Goal: Task Accomplishment & Management: Complete application form

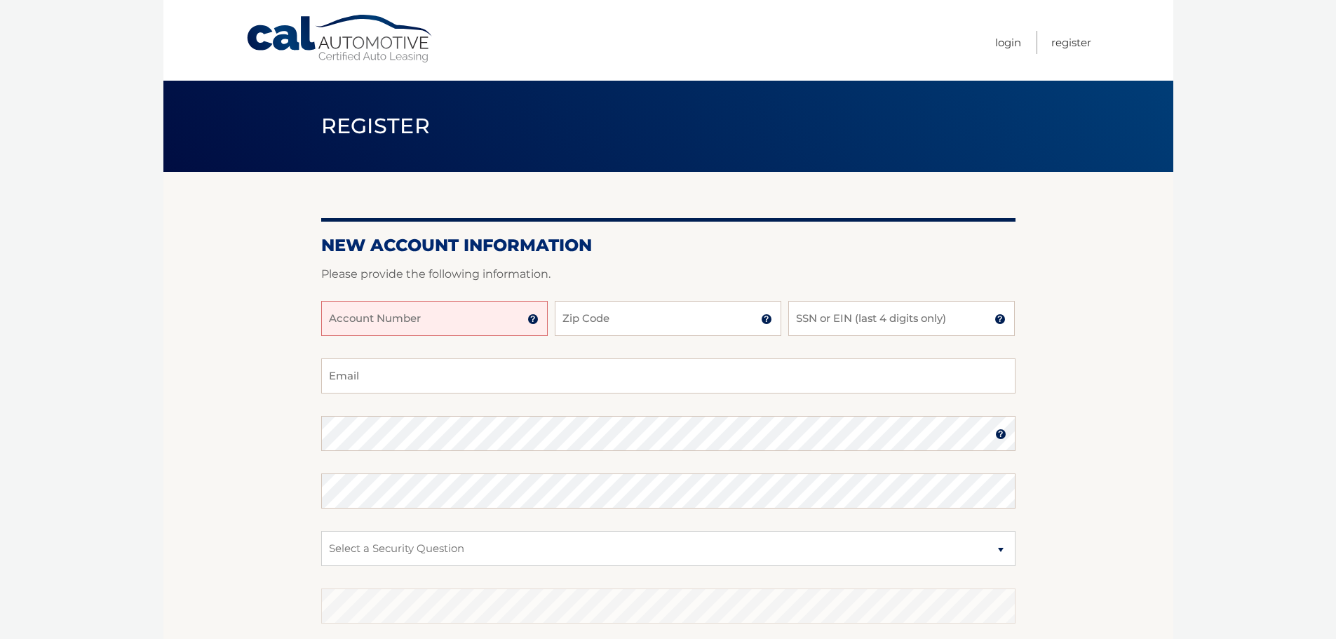
click at [419, 324] on input "Account Number" at bounding box center [434, 318] width 226 height 35
type input "44456017241"
click at [618, 318] on input "Zip Code" at bounding box center [668, 318] width 226 height 35
type input "34655"
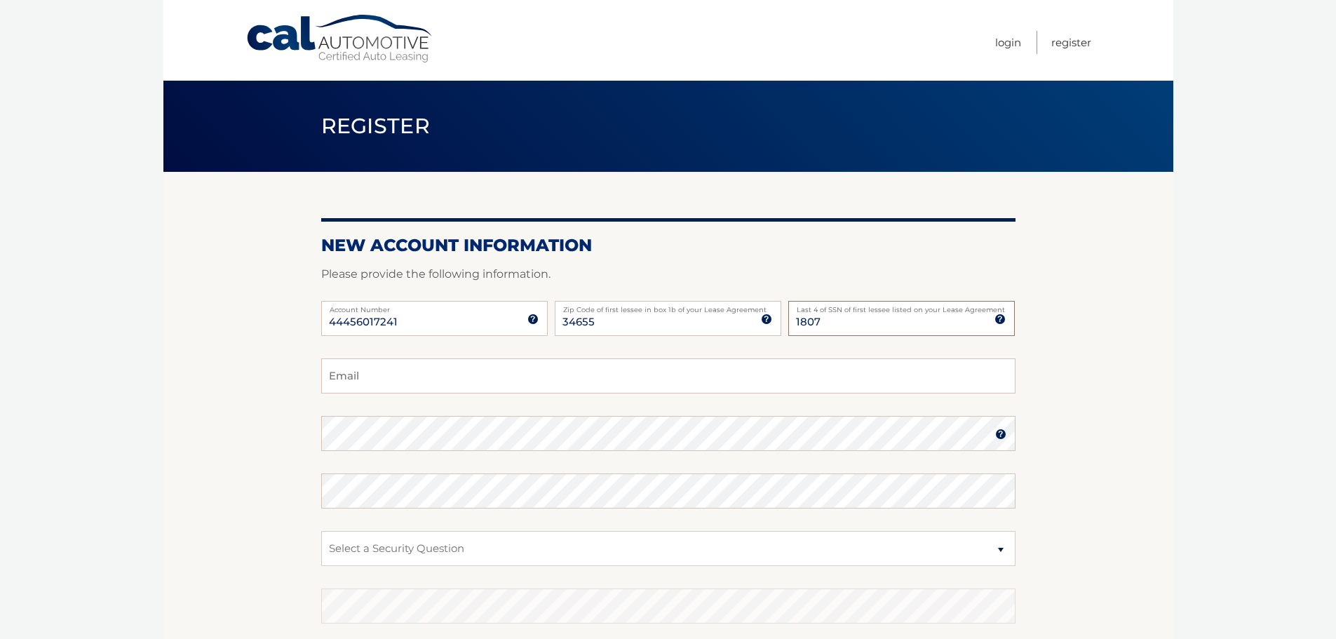
type input "1807"
click at [390, 372] on input "Email" at bounding box center [668, 375] width 694 height 35
type input "[EMAIL_ADDRESS][DOMAIN_NAME]"
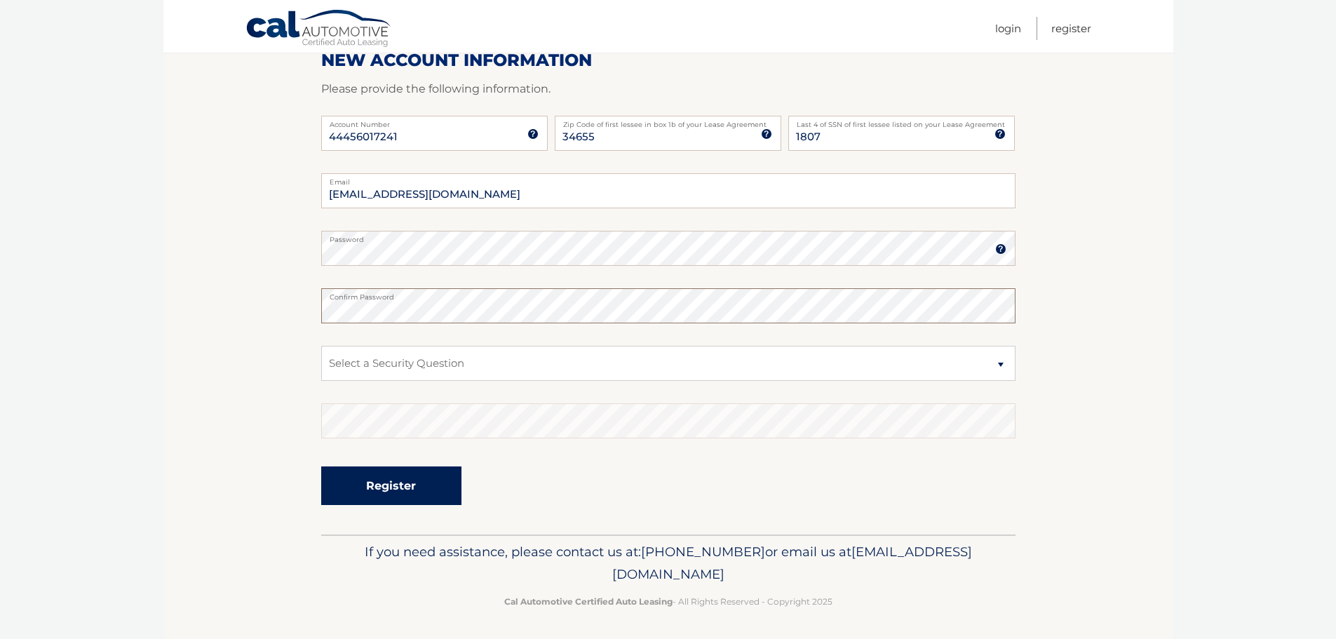
scroll to position [187, 0]
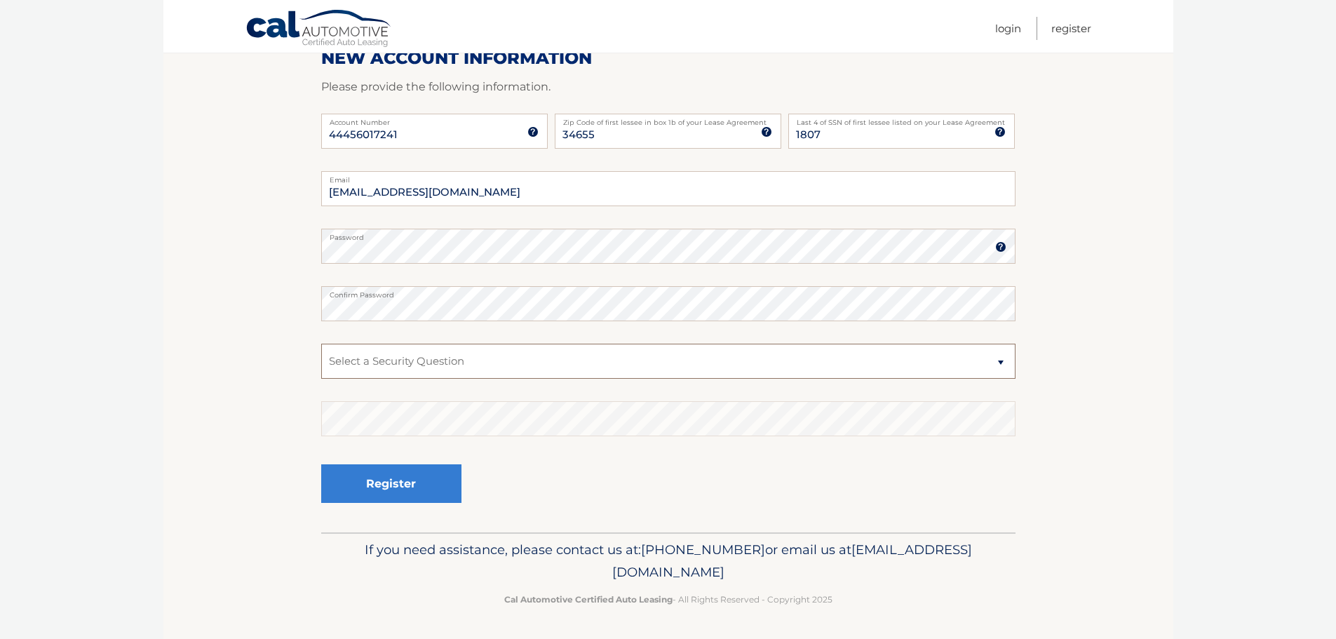
click at [414, 365] on select "Select a Security Question What was the name of your elementary school? What is…" at bounding box center [668, 361] width 694 height 35
select select "2"
click at [321, 344] on select "Select a Security Question What was the name of your elementary school? What is…" at bounding box center [668, 361] width 694 height 35
click at [376, 477] on button "Register" at bounding box center [391, 483] width 140 height 39
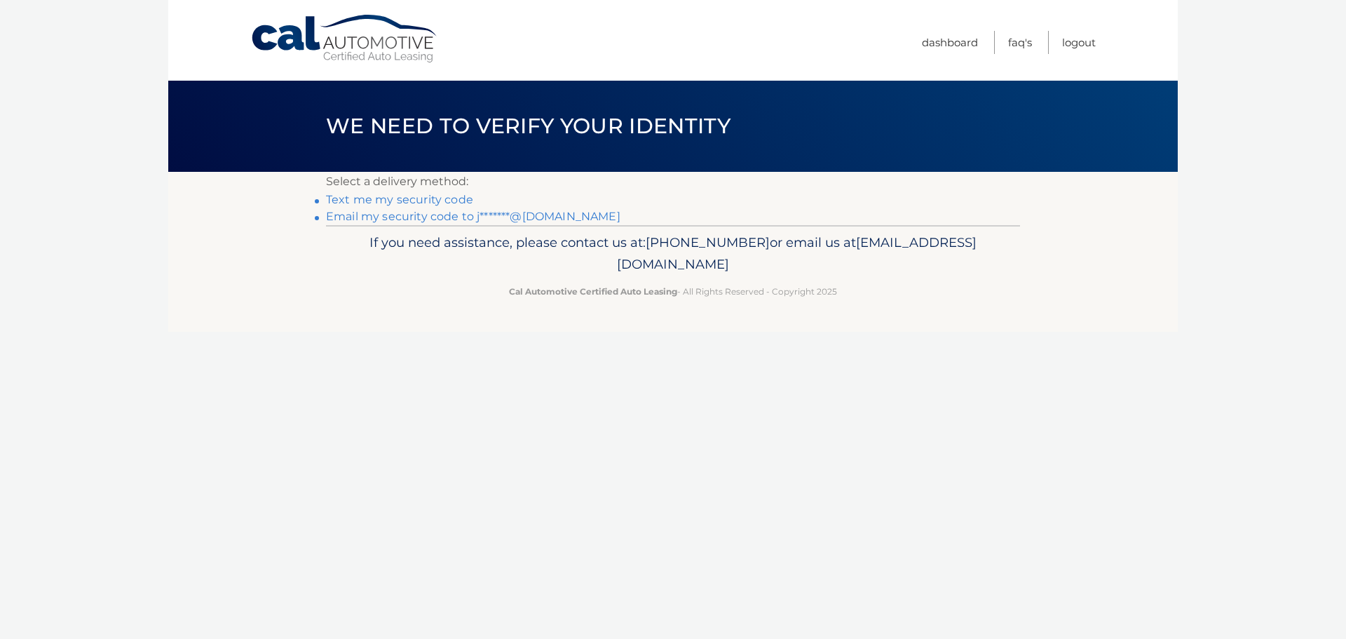
click at [412, 197] on link "Text me my security code" at bounding box center [399, 199] width 147 height 13
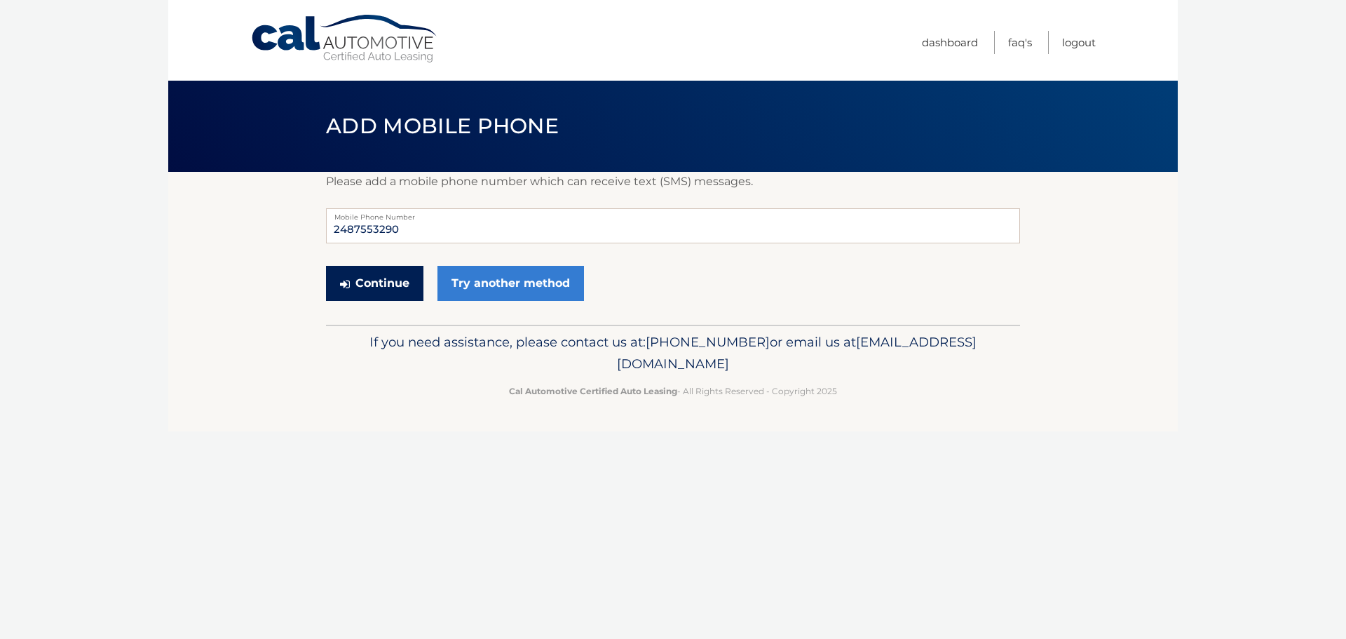
click at [360, 283] on button "Continue" at bounding box center [374, 283] width 97 height 35
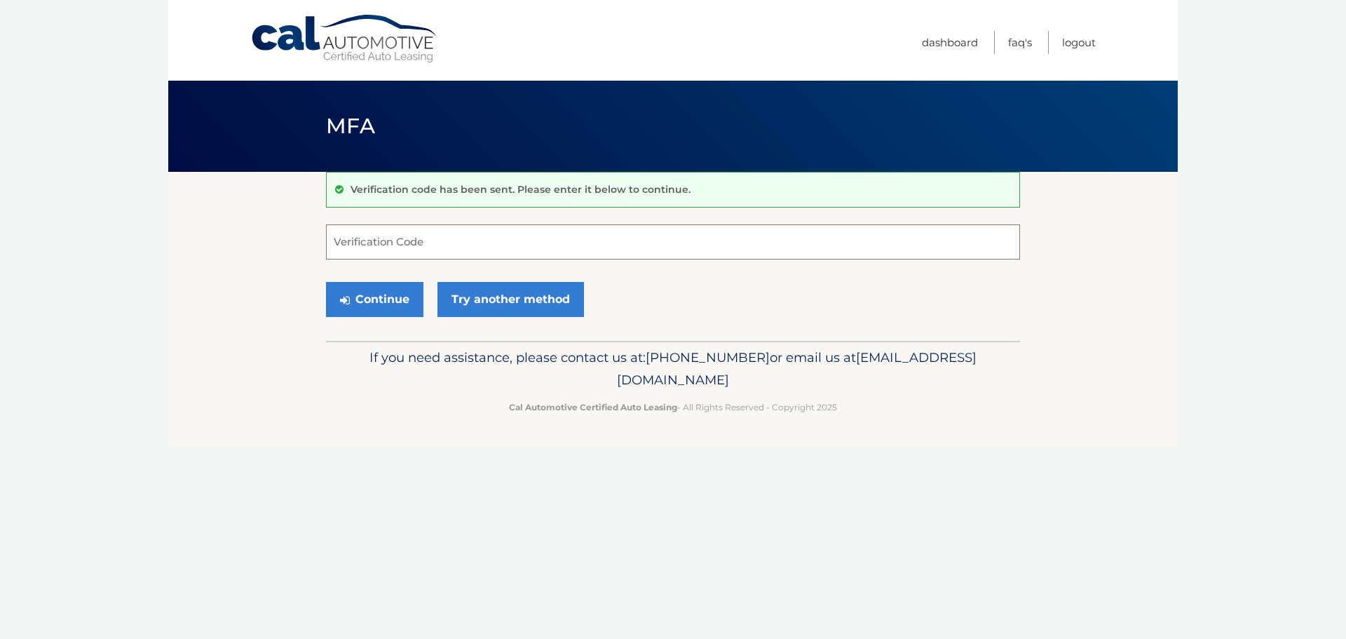
click at [366, 244] on input "Verification Code" at bounding box center [673, 241] width 694 height 35
type input "374652"
click at [378, 304] on button "Continue" at bounding box center [374, 299] width 97 height 35
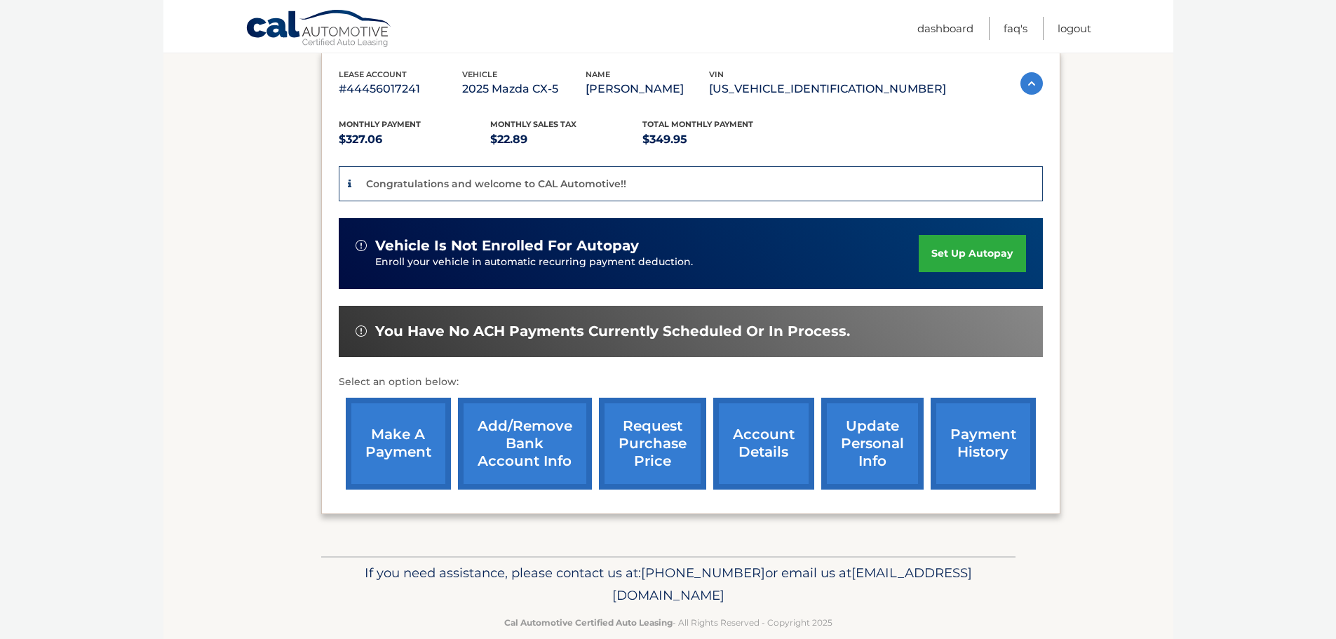
scroll to position [264, 0]
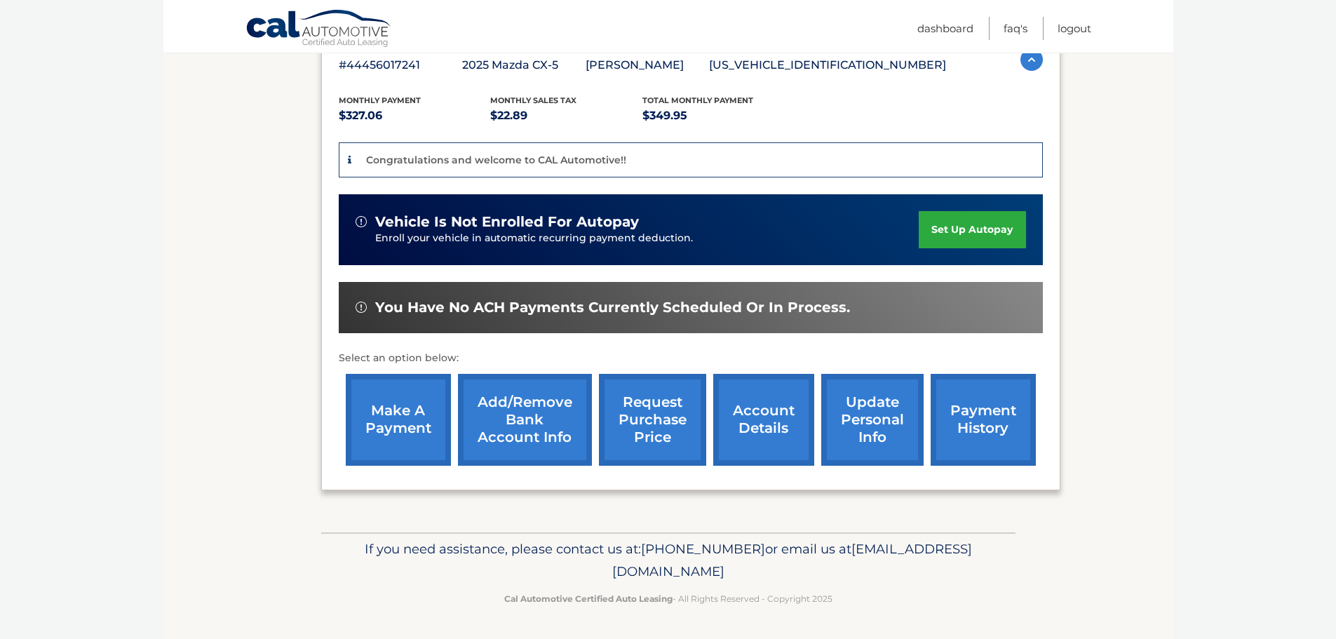
click at [790, 428] on link "account details" at bounding box center [763, 420] width 101 height 92
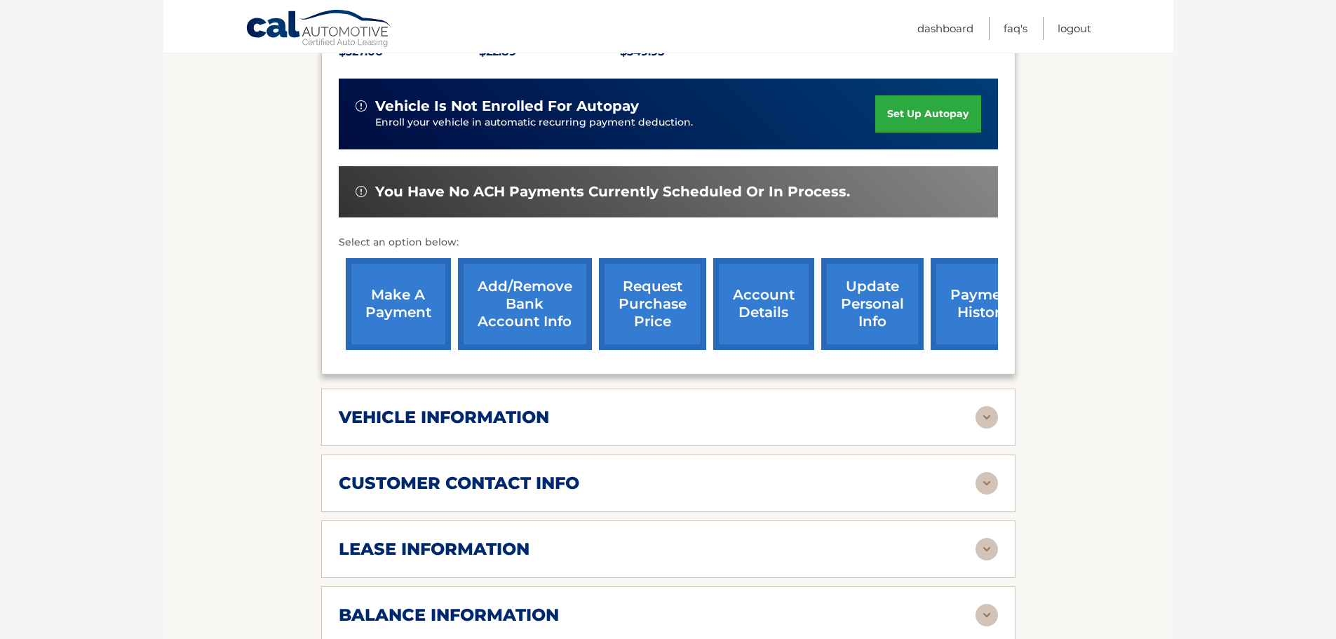
scroll to position [351, 0]
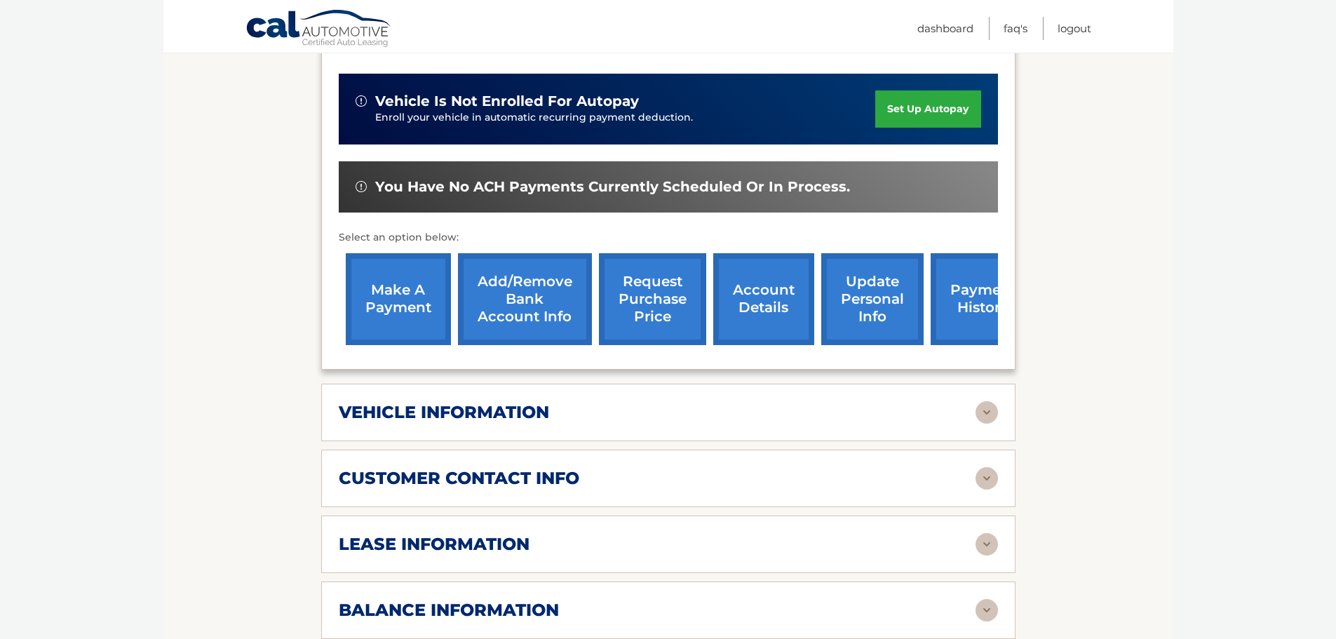
click at [984, 414] on img at bounding box center [986, 412] width 22 height 22
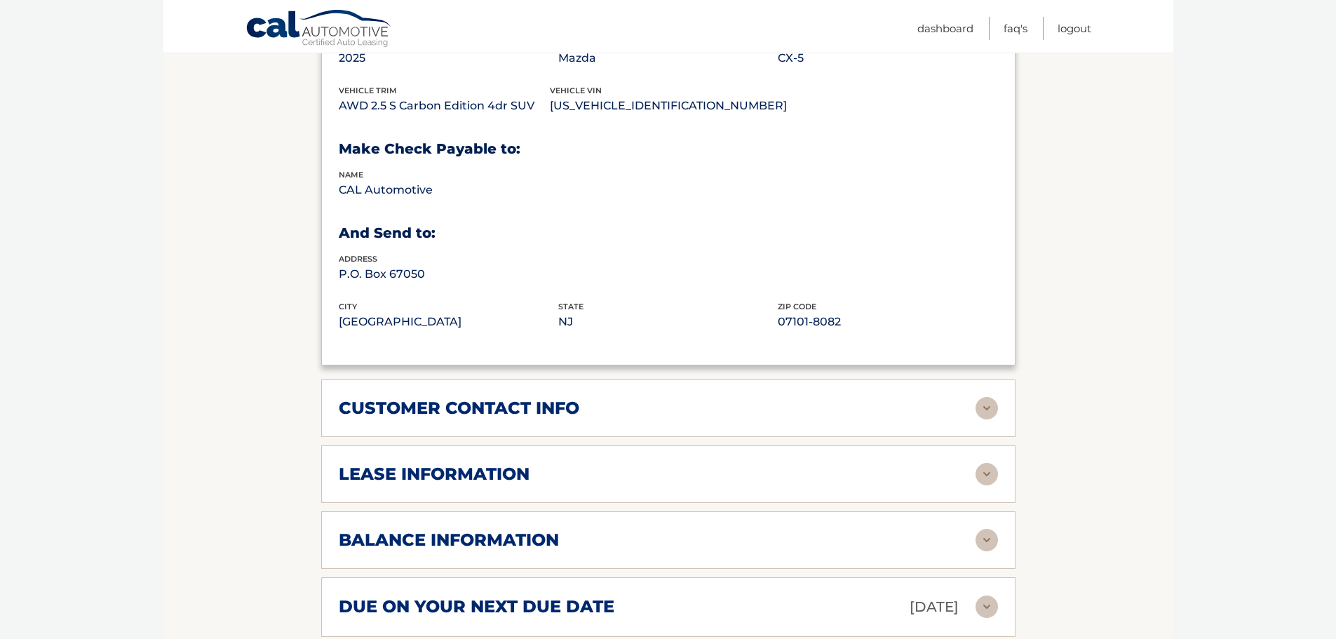
scroll to position [771, 0]
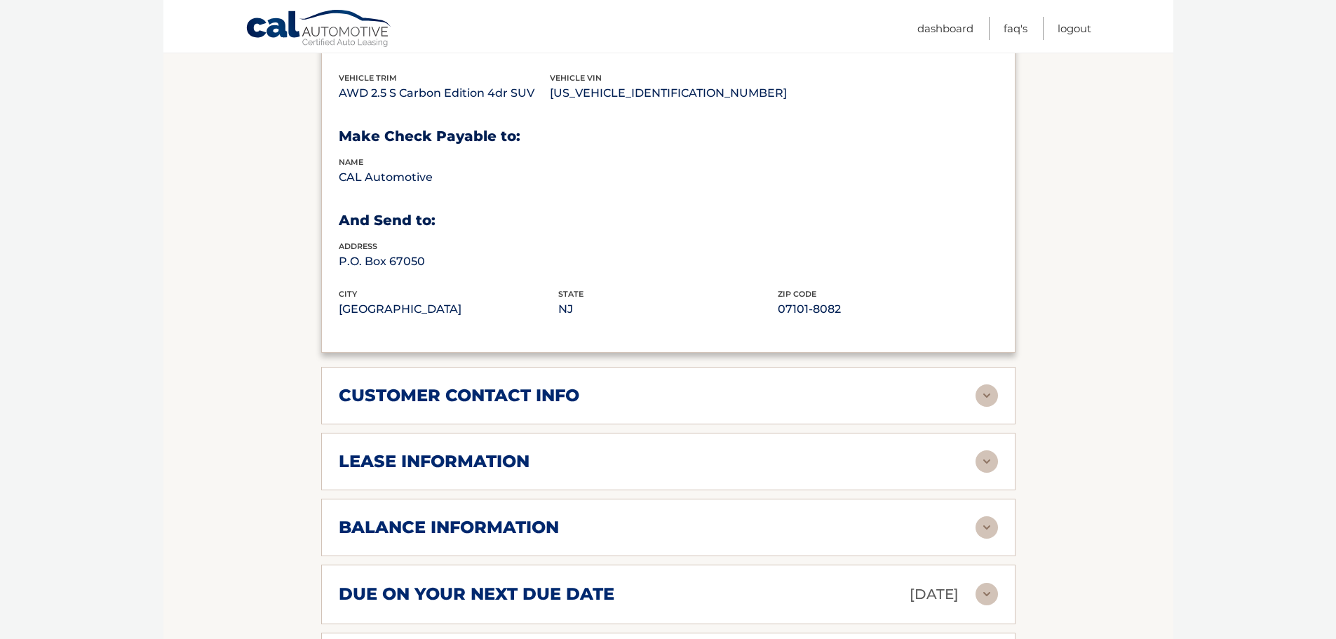
click at [988, 463] on img at bounding box center [986, 461] width 22 height 22
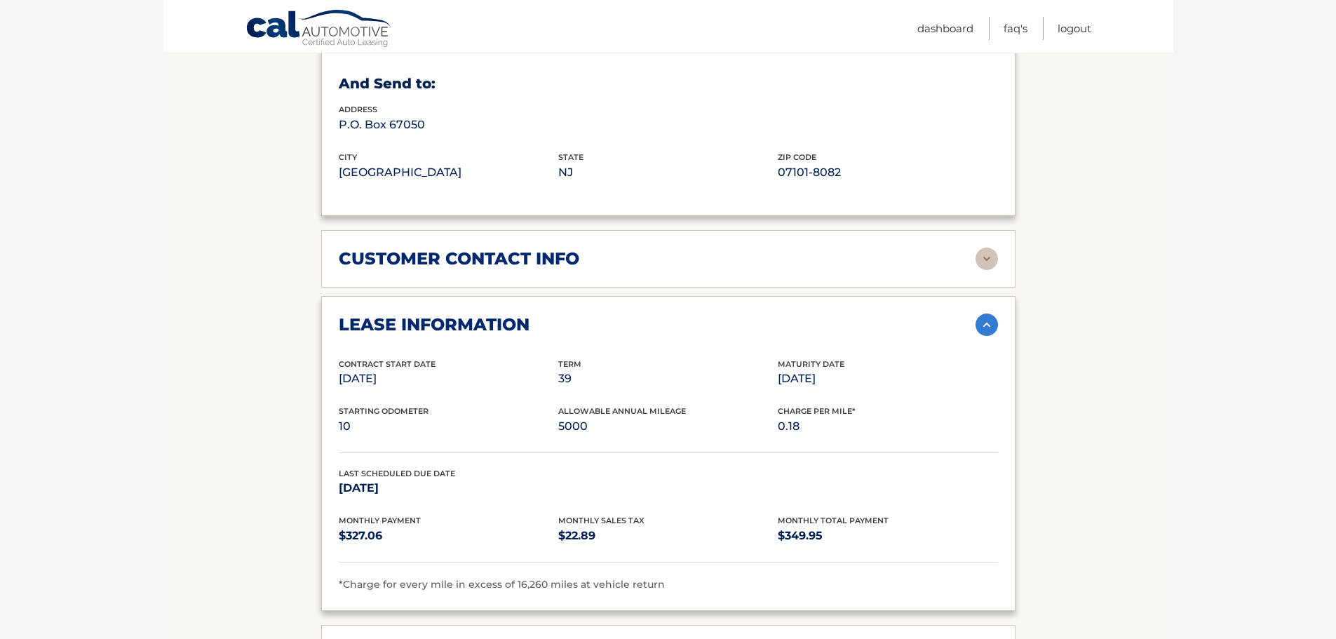
scroll to position [911, 0]
